Goal: Task Accomplishment & Management: Complete application form

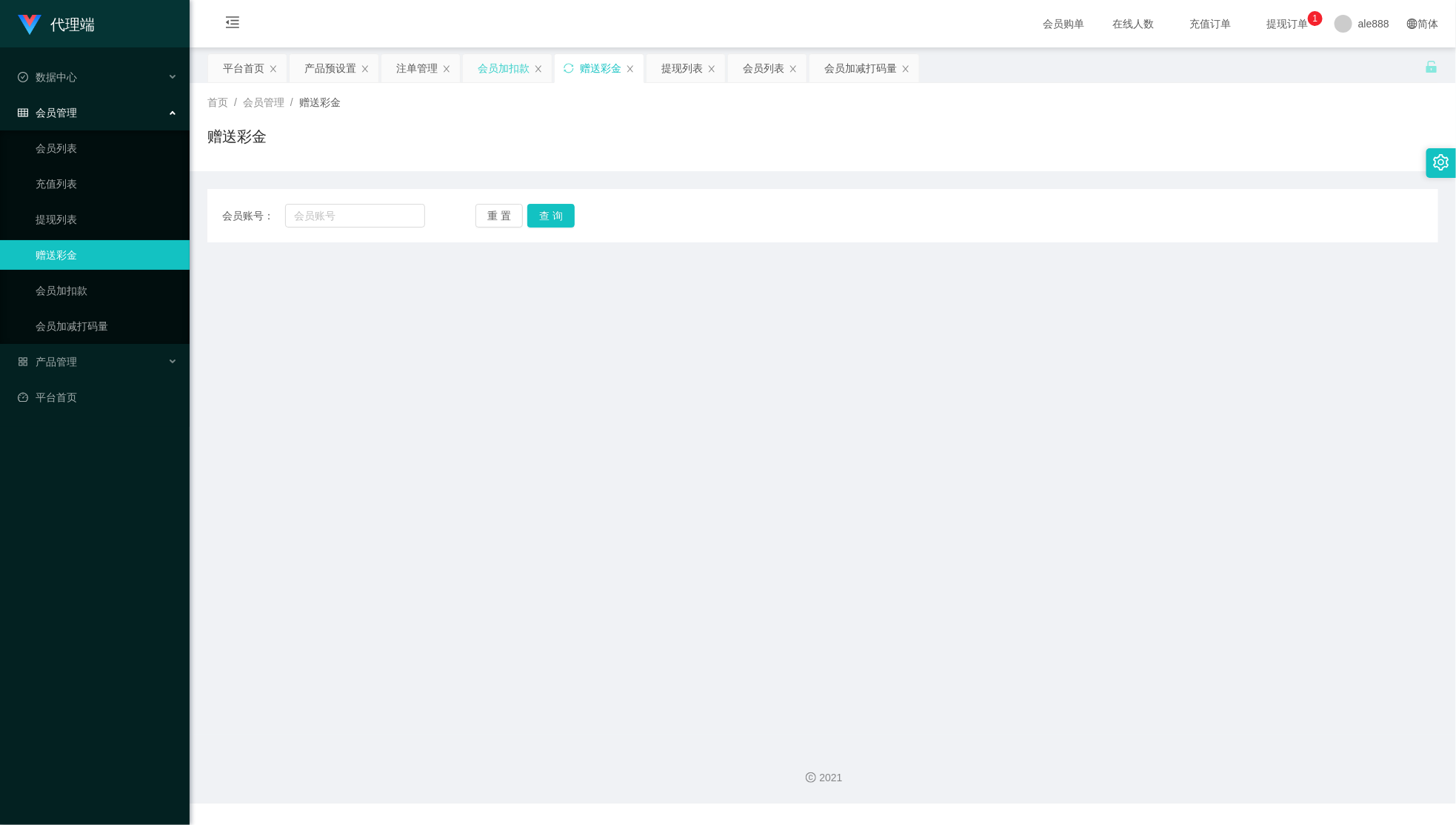
click at [498, 74] on div "会员加扣款" at bounding box center [504, 68] width 52 height 28
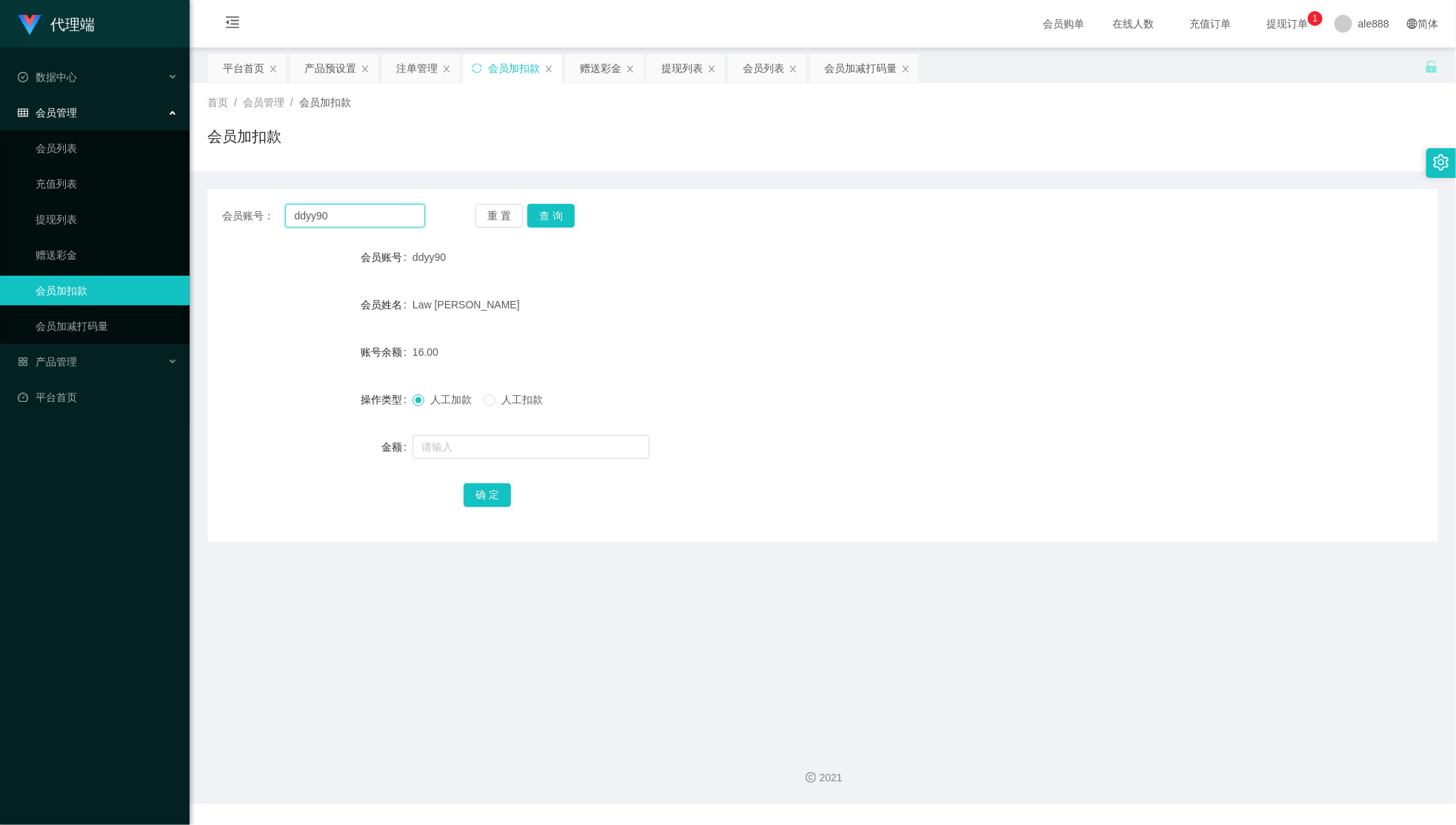
drag, startPoint x: 373, startPoint y: 223, endPoint x: 382, endPoint y: 227, distance: 9.8
click at [372, 224] on input "ddyy90" at bounding box center [355, 216] width 139 height 24
paste input "ddyy90"
paste input "text"
type input "ddyy90"
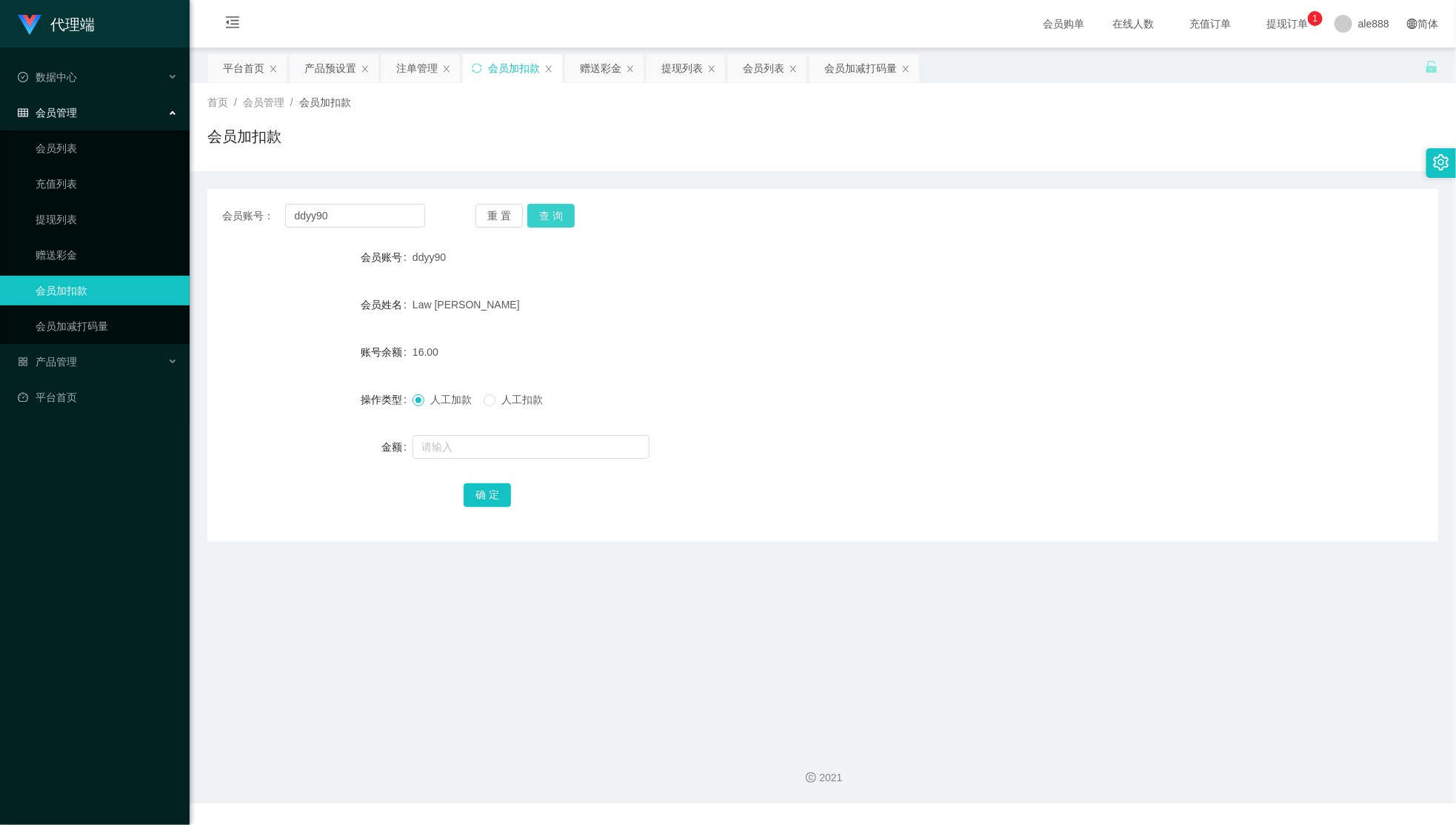
click at [559, 222] on button "查 询" at bounding box center [550, 216] width 47 height 24
click at [484, 438] on input "text" at bounding box center [531, 447] width 237 height 24
type input "15"
click at [471, 498] on button "确 定" at bounding box center [487, 494] width 47 height 24
click at [1087, 343] on div "31.00" at bounding box center [772, 352] width 718 height 30
